Goal: Transaction & Acquisition: Download file/media

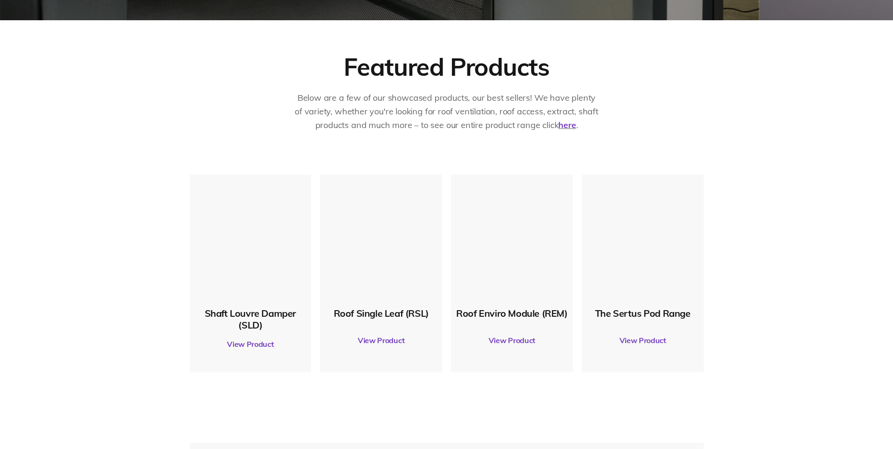
scroll to position [423, 0]
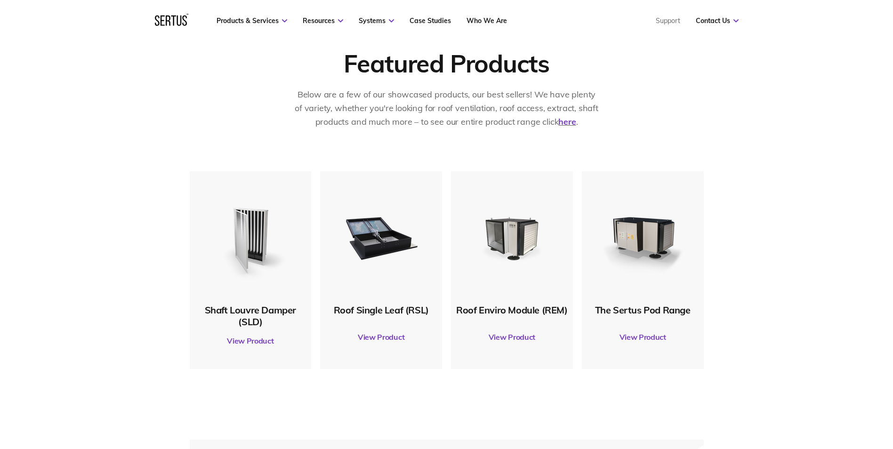
click at [381, 335] on link "View Product" at bounding box center [381, 337] width 112 height 26
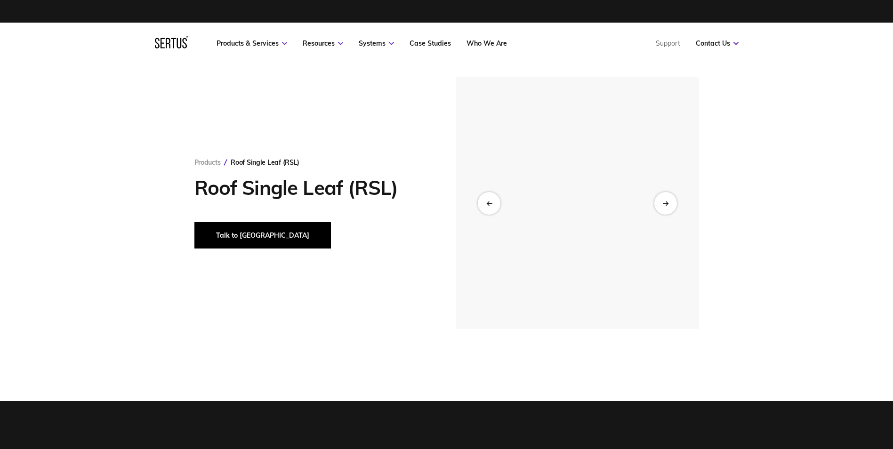
click at [238, 232] on button "Talk to [GEOGRAPHIC_DATA]" at bounding box center [262, 235] width 136 height 26
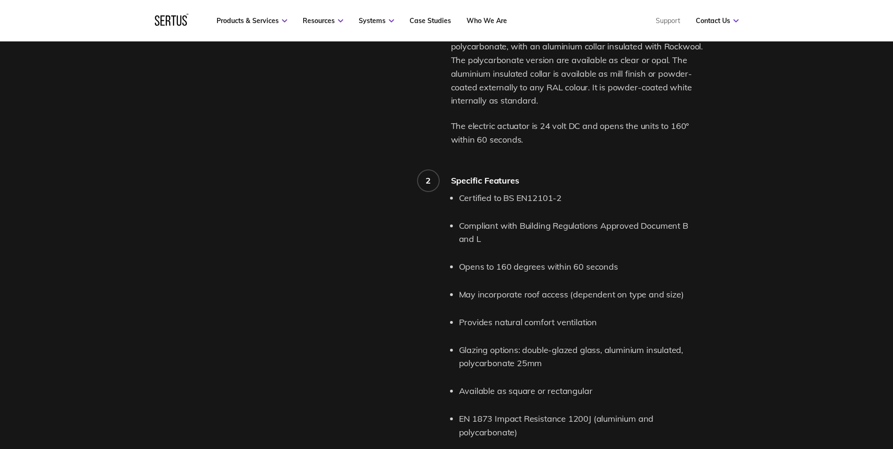
scroll to position [1164, 0]
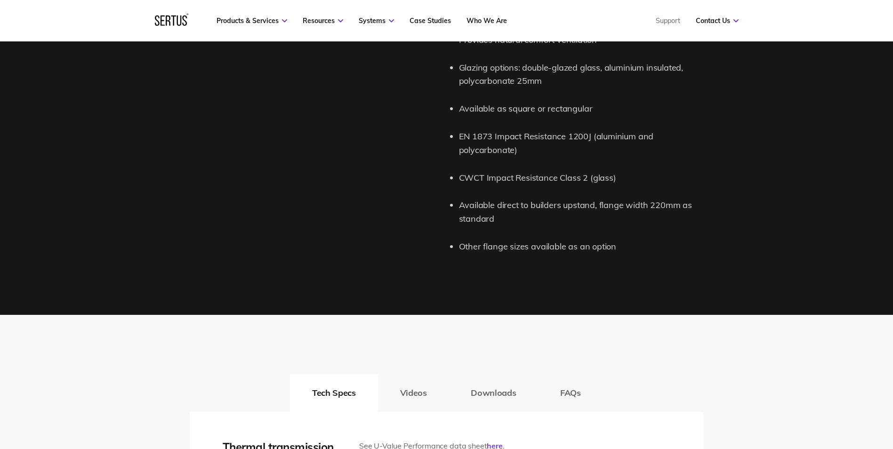
drag, startPoint x: 465, startPoint y: 227, endPoint x: 470, endPoint y: 335, distance: 107.8
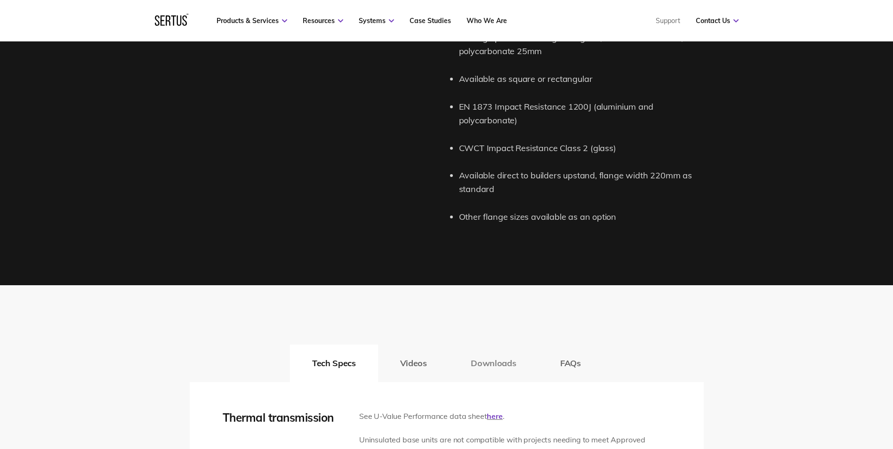
click at [460, 362] on button "Downloads" at bounding box center [492, 363] width 89 height 38
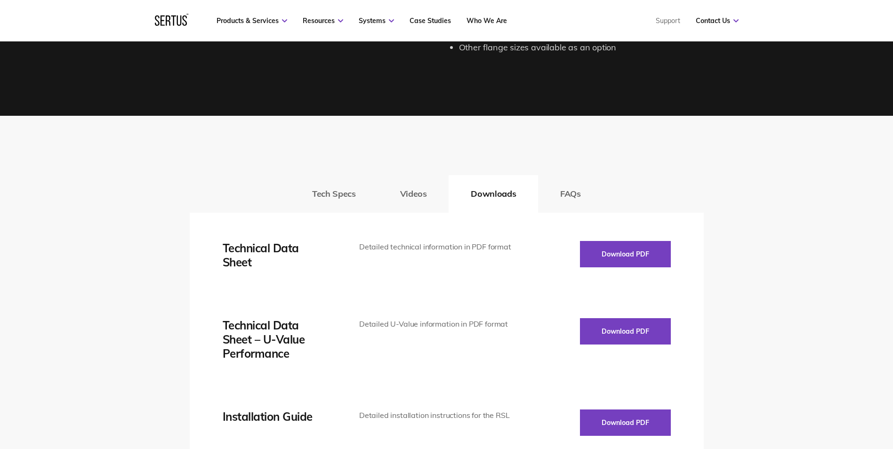
scroll to position [1352, 0]
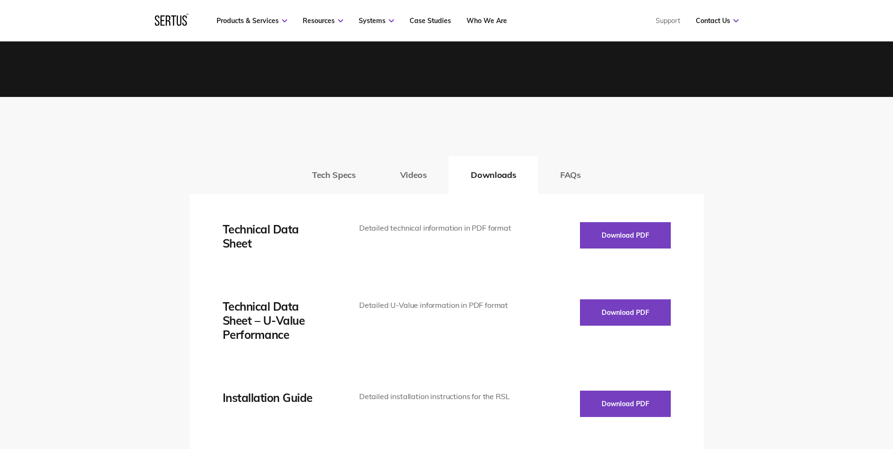
click at [599, 234] on button "Download PDF" at bounding box center [625, 235] width 91 height 26
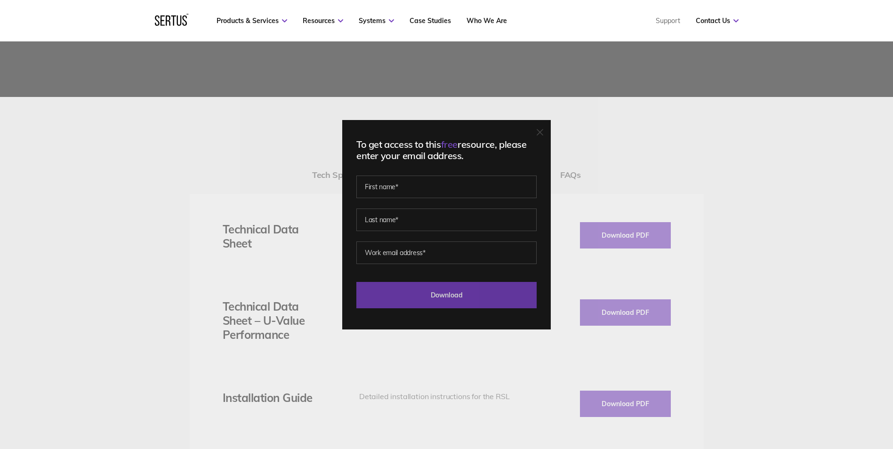
click at [494, 295] on input "Download" at bounding box center [446, 295] width 180 height 26
click at [409, 184] on input "text" at bounding box center [446, 187] width 180 height 23
type input "Jack"
type input "Lambert"
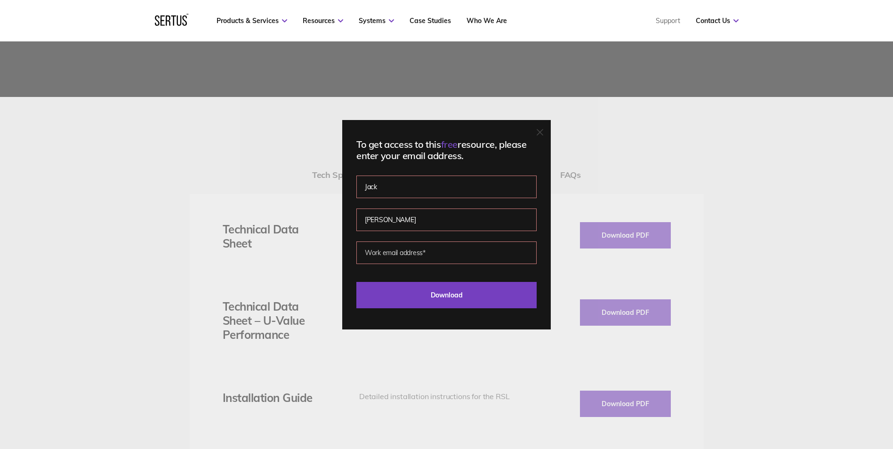
type input "jack.lambert@groupscs.co.uk"
drag, startPoint x: 471, startPoint y: 260, endPoint x: 286, endPoint y: 249, distance: 185.3
click at [286, 249] on div "To get access to this free resource, please enter your email address. Jack Lamb…" at bounding box center [446, 224] width 893 height 449
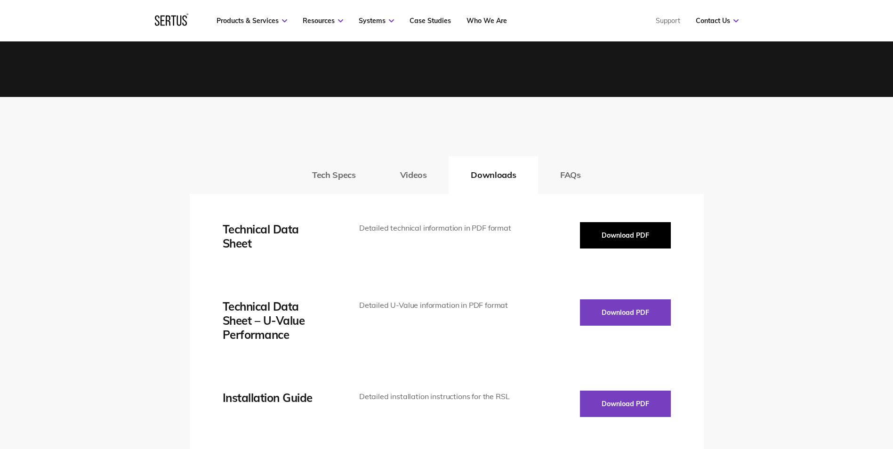
click at [599, 237] on button "Download PDF" at bounding box center [625, 235] width 91 height 26
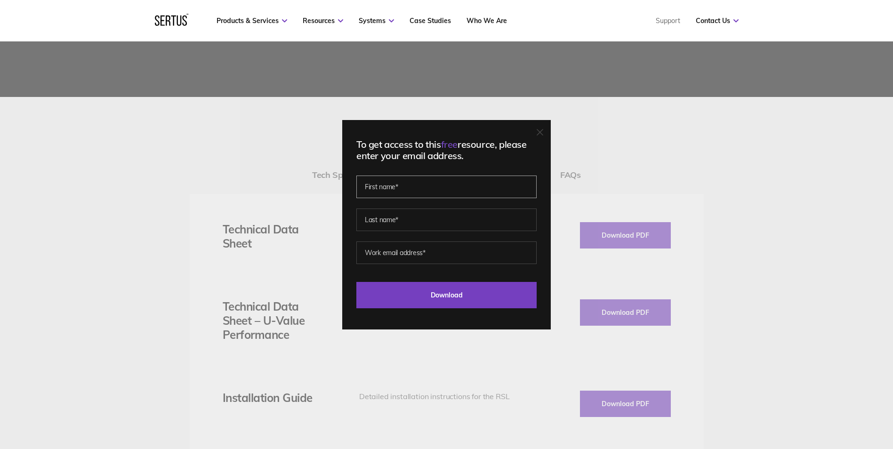
click at [411, 192] on input "text" at bounding box center [446, 187] width 180 height 23
type input "Jack"
type input "Lambert"
type input "jack.lambert@groupscs.co.uk"
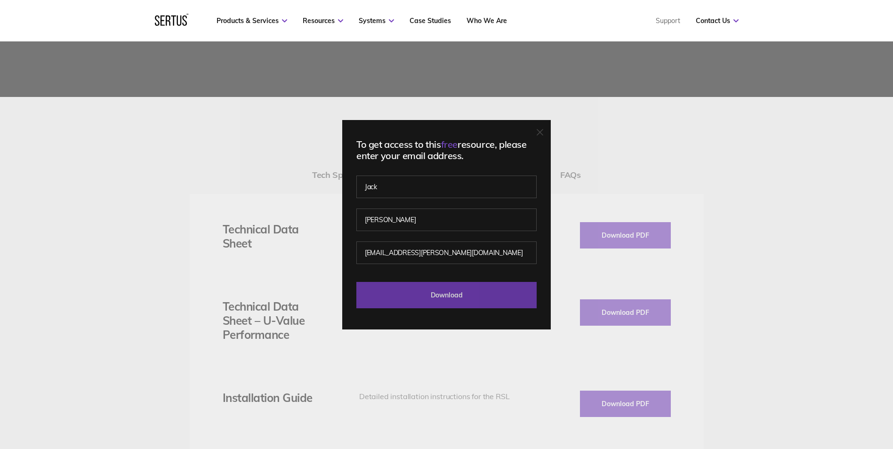
click at [452, 292] on input "Download" at bounding box center [446, 295] width 180 height 26
